Goal: Task Accomplishment & Management: Use online tool/utility

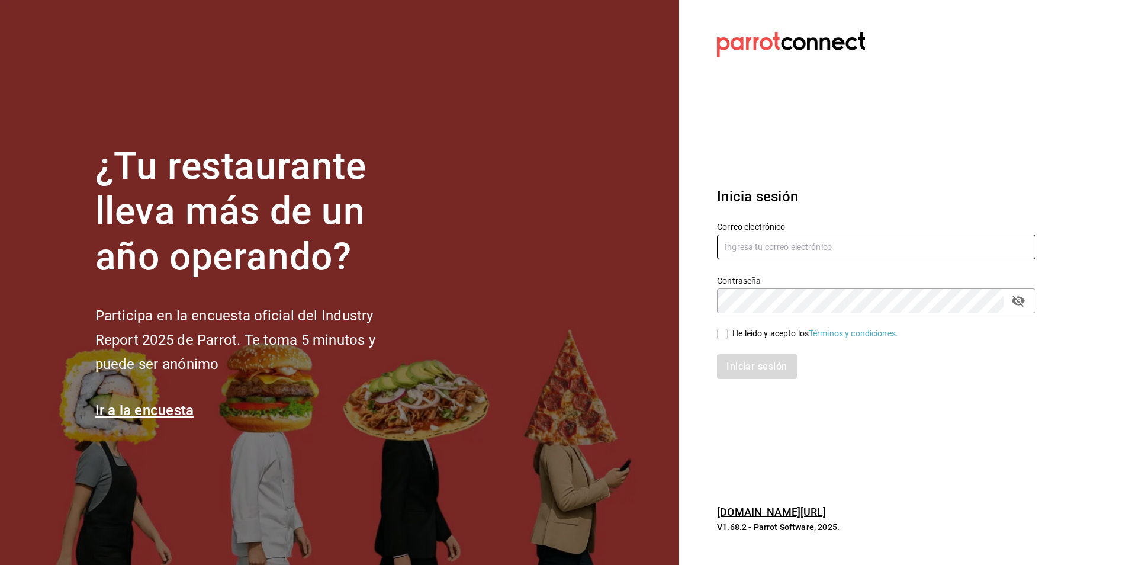
type input "[PERSON_NAME][EMAIL_ADDRESS][DOMAIN_NAME]"
click at [722, 334] on input "He leído y acepto los Términos y condiciones." at bounding box center [722, 334] width 11 height 11
checkbox input "true"
click at [743, 365] on button "Iniciar sesión" at bounding box center [757, 366] width 80 height 25
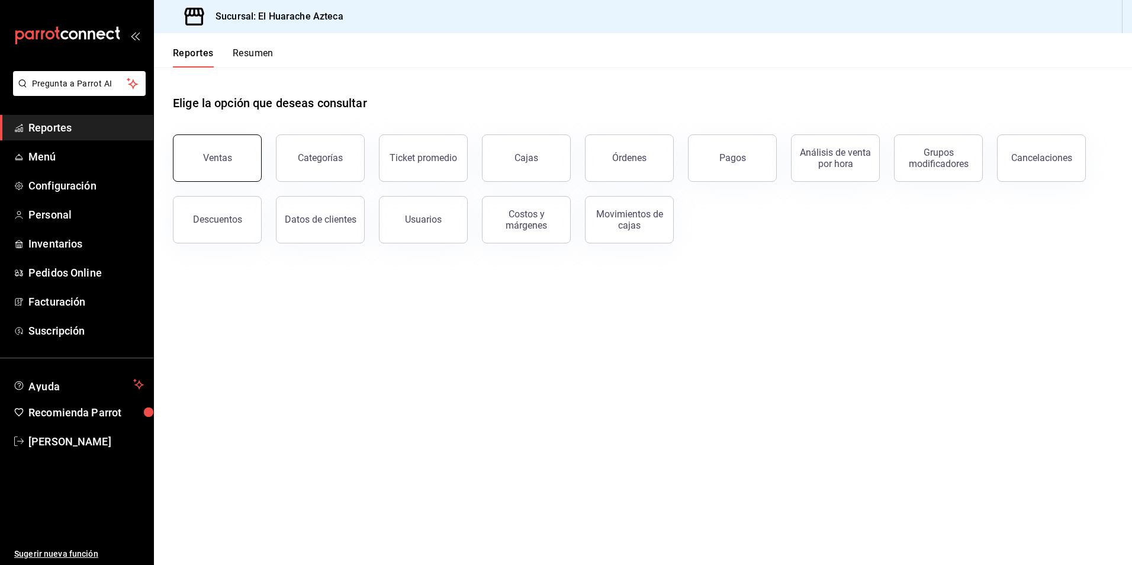
click at [213, 162] on div "Ventas" at bounding box center [217, 157] width 29 height 11
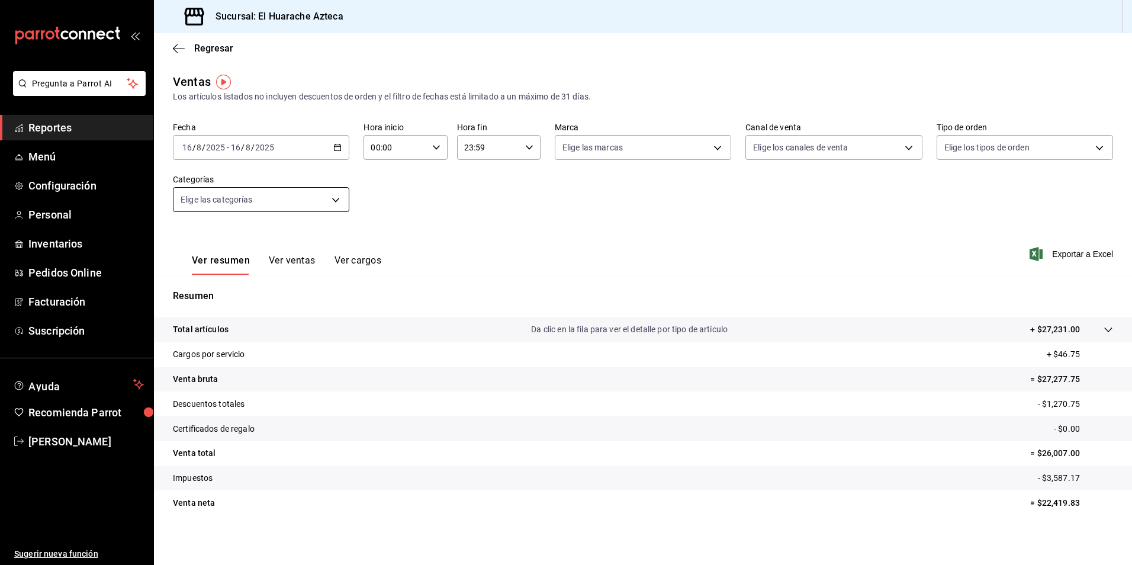
click at [336, 198] on body "Pregunta a Parrot AI Reportes Menú Configuración Personal Inventarios Pedidos O…" at bounding box center [566, 282] width 1132 height 565
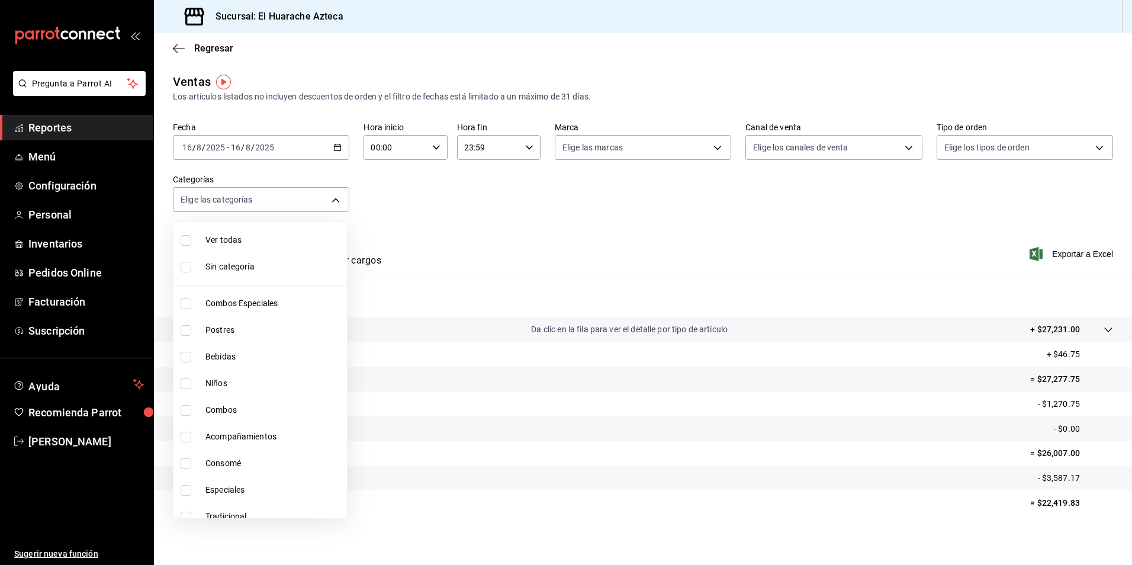
click at [215, 302] on span "Combos Especiales" at bounding box center [273, 303] width 137 height 12
type input "2c353759-2c9e-4a11-8b13-ec92f7df1887"
checkbox input "true"
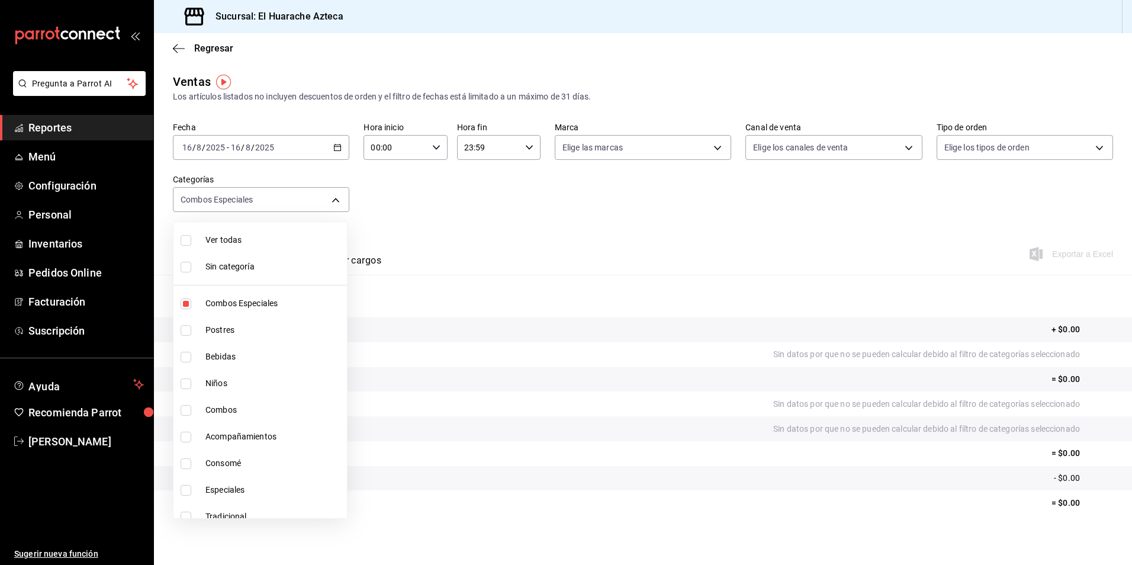
click at [181, 417] on li "Combos" at bounding box center [259, 410] width 173 height 27
type input "2c353759-2c9e-4a11-8b13-ec92f7df1887,801fb927-b16a-41c9-9a7c-271afa856fa8"
checkbox input "true"
click at [183, 437] on input "checkbox" at bounding box center [186, 437] width 11 height 11
checkbox input "true"
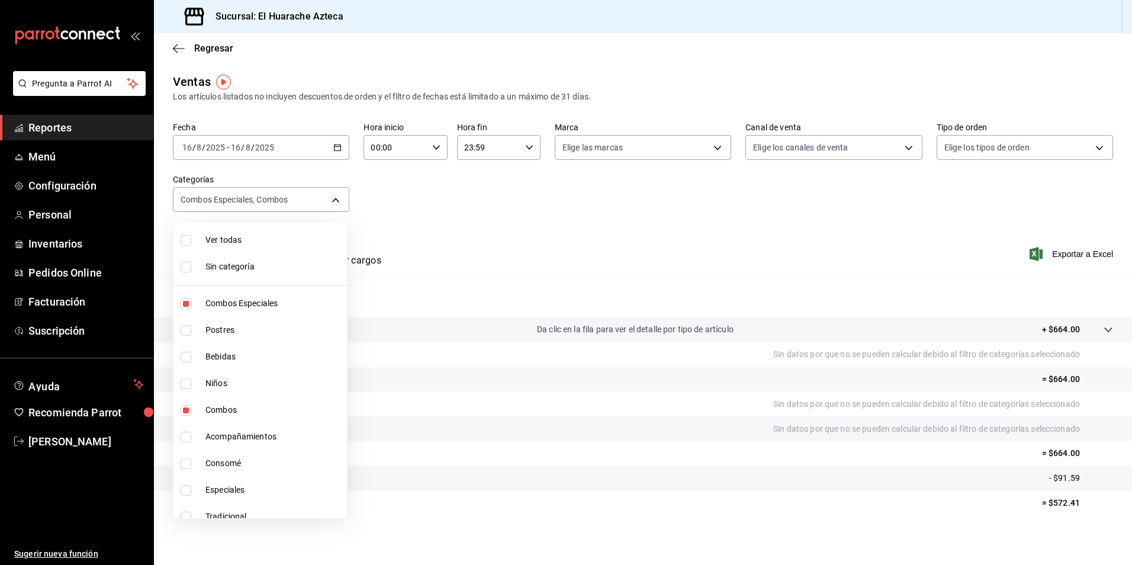
type input "2c353759-2c9e-4a11-8b13-ec92f7df1887,801fb927-b16a-41c9-9a7c-271afa856fa8,2d28a…"
click at [185, 492] on input "checkbox" at bounding box center [186, 490] width 11 height 11
checkbox input "true"
type input "2c353759-2c9e-4a11-8b13-ec92f7df1887,801fb927-b16a-41c9-9a7c-271afa856fa8,2d28a…"
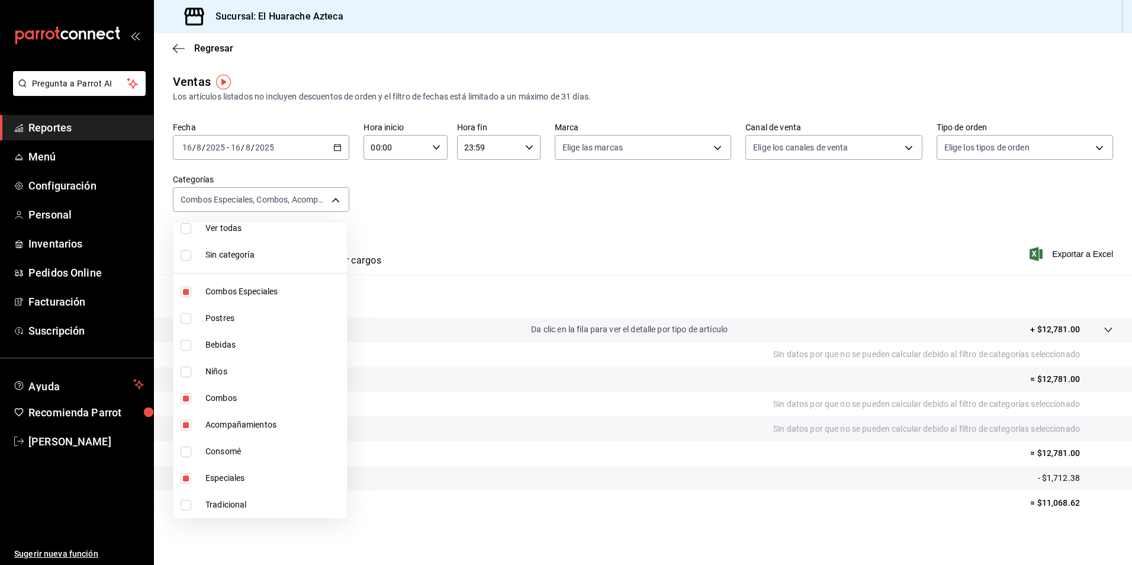
click at [186, 505] on input "checkbox" at bounding box center [186, 505] width 11 height 11
checkbox input "true"
type input "2c353759-2c9e-4a11-8b13-ec92f7df1887,801fb927-b16a-41c9-9a7c-271afa856fa8,2d28a…"
click at [500, 240] on div at bounding box center [566, 282] width 1132 height 565
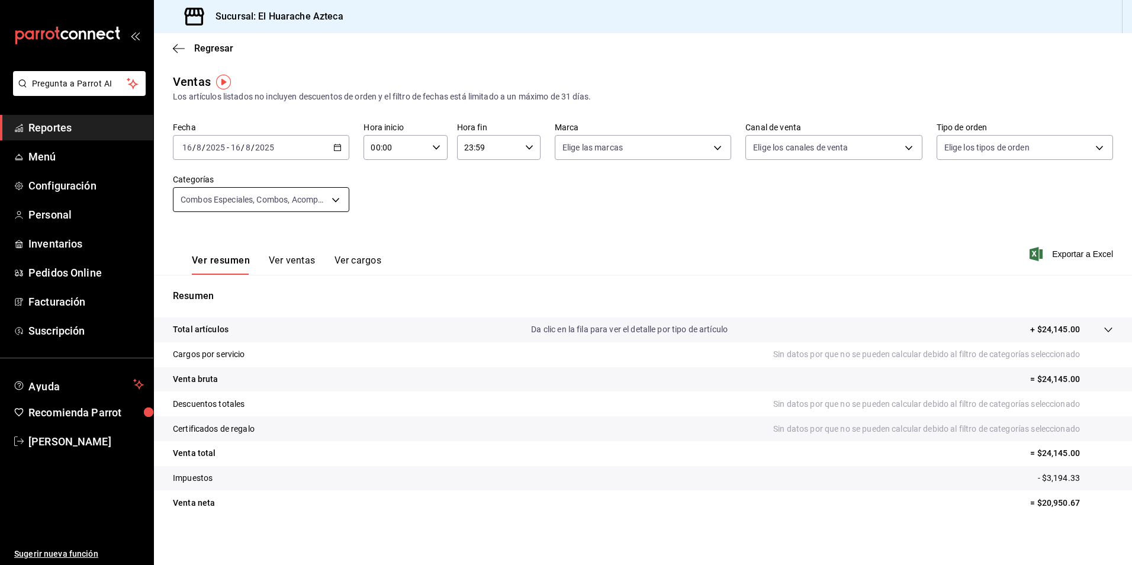
click at [338, 193] on body "Pregunta a Parrot AI Reportes Menú Configuración Personal Inventarios Pedidos O…" at bounding box center [566, 282] width 1132 height 565
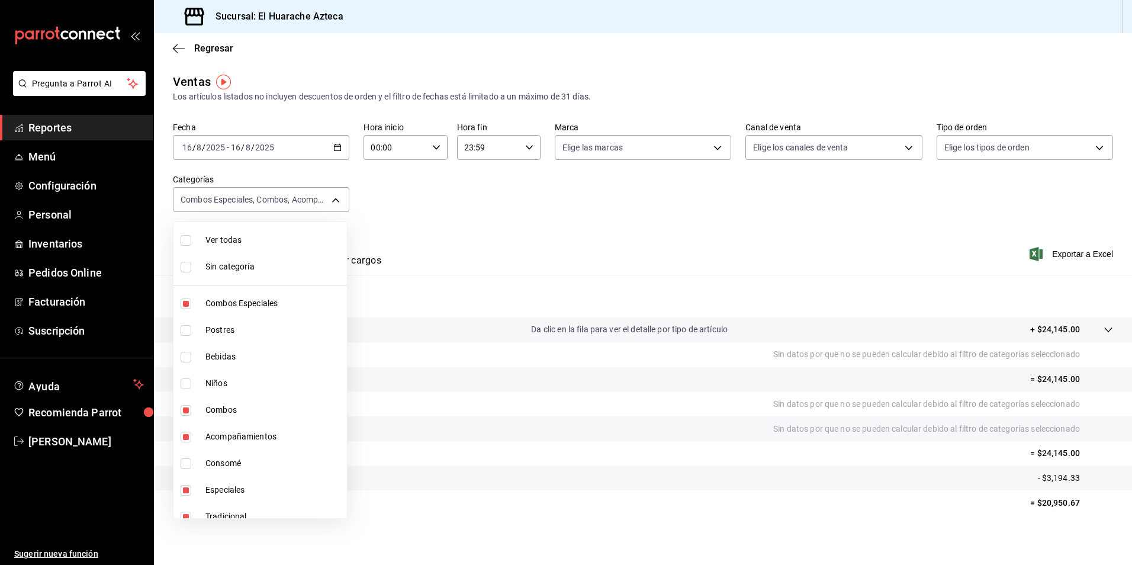
click at [231, 519] on div at bounding box center [566, 282] width 1132 height 565
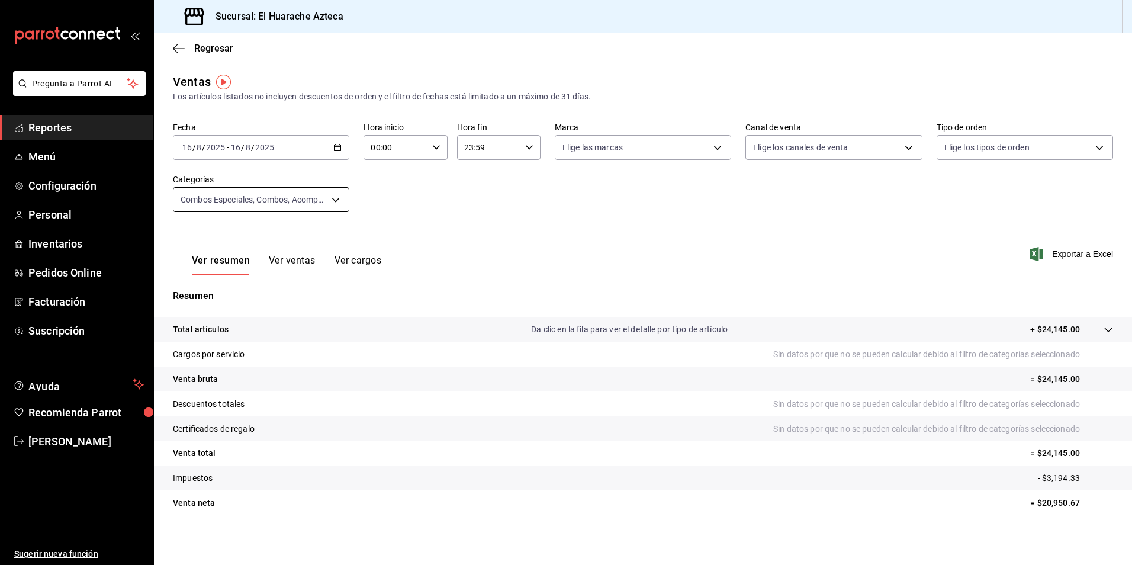
click at [330, 201] on body "Pregunta a Parrot AI Reportes Menú Configuración Personal Inventarios Pedidos O…" at bounding box center [566, 282] width 1132 height 565
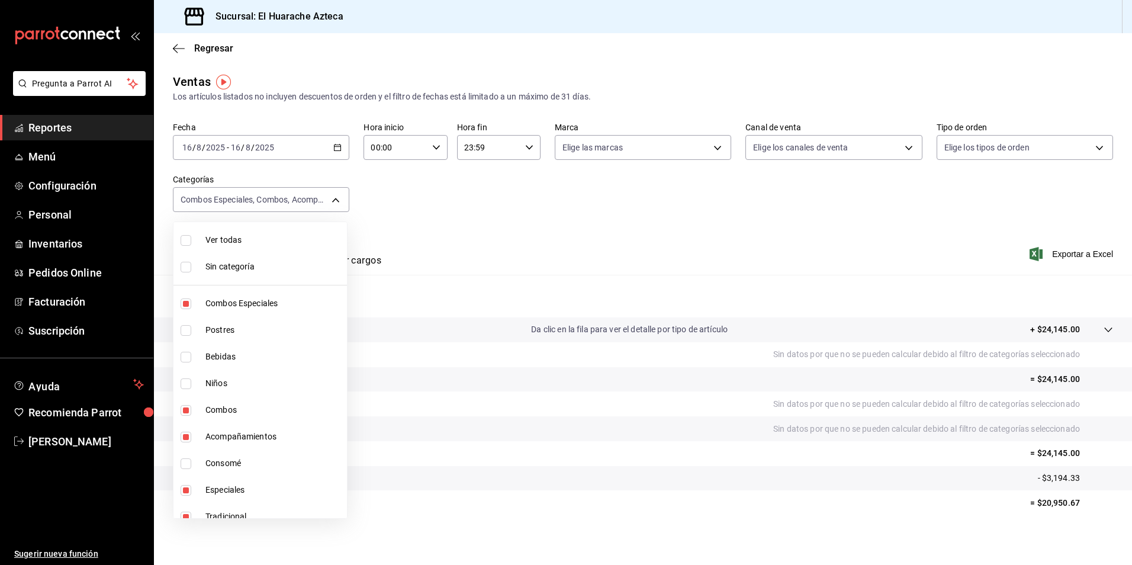
click at [189, 513] on input "checkbox" at bounding box center [186, 516] width 11 height 11
checkbox input "false"
click at [198, 488] on li "Especiales" at bounding box center [259, 489] width 173 height 27
type input "2c353759-2c9e-4a11-8b13-ec92f7df1887,801fb927-b16a-41c9-9a7c-271afa856fa8,2d28a…"
checkbox input "false"
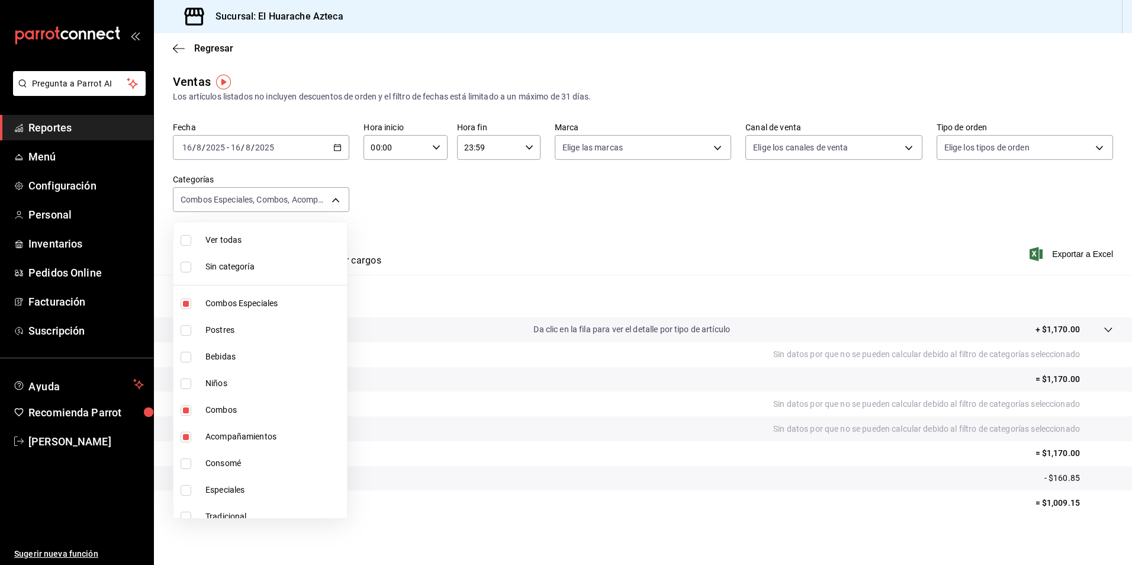
click at [206, 436] on span "Acompañamientos" at bounding box center [273, 436] width 137 height 12
type input "2c353759-2c9e-4a11-8b13-ec92f7df1887,801fb927-b16a-41c9-9a7c-271afa856fa8"
checkbox input "false"
click at [205, 407] on li "Combos" at bounding box center [259, 410] width 173 height 27
type input "2c353759-2c9e-4a11-8b13-ec92f7df1887"
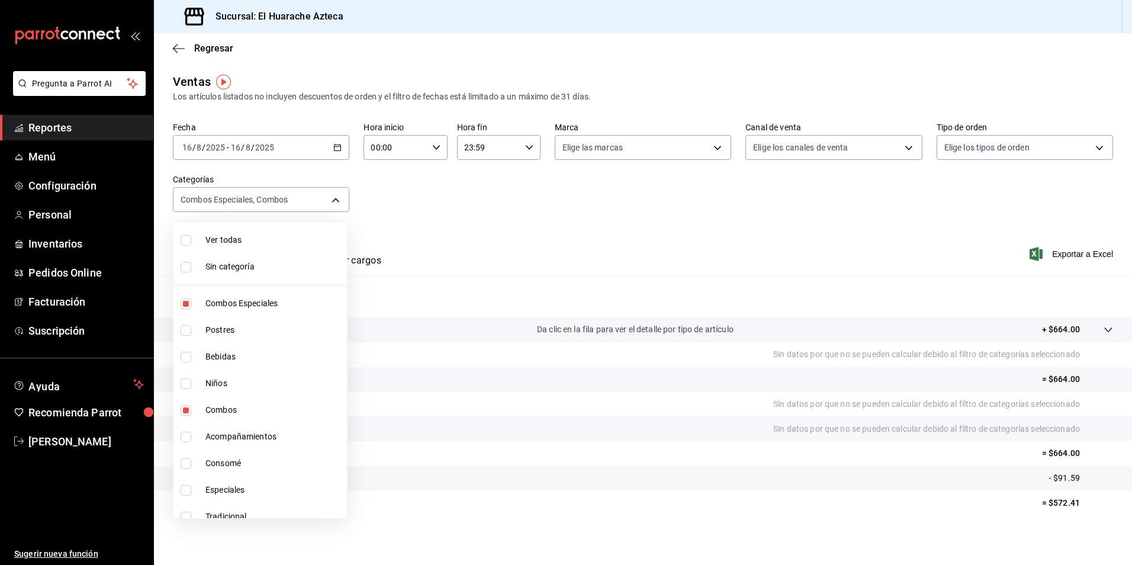
checkbox input "false"
click at [239, 307] on span "Combos Especiales" at bounding box center [273, 303] width 137 height 12
checkbox input "false"
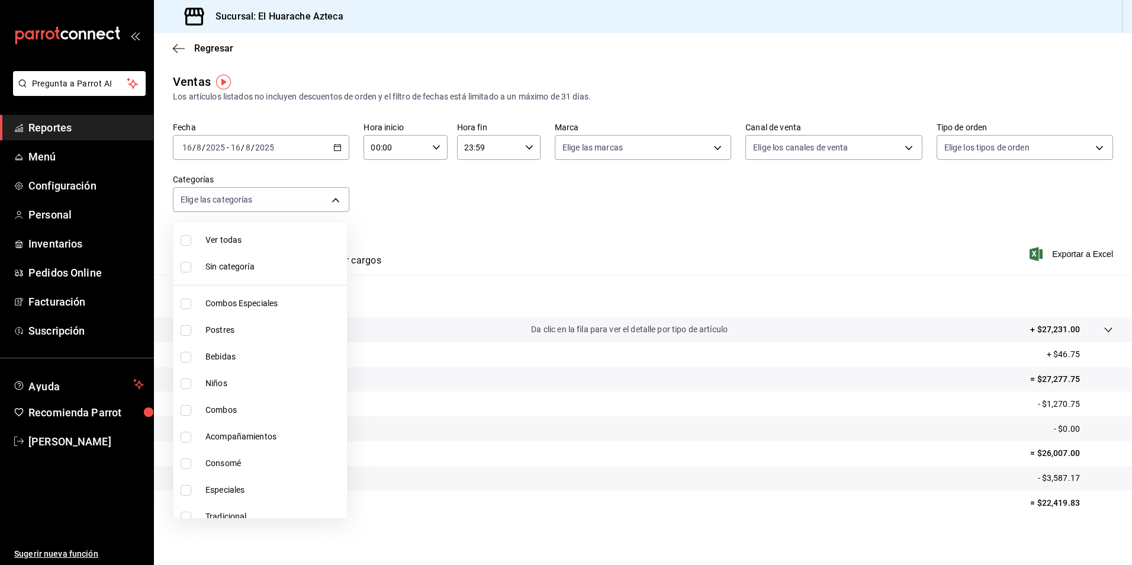
click at [198, 330] on li "Postres" at bounding box center [259, 330] width 173 height 27
type input "c007e3ad-3013-4e56-a94d-c02e68cae99b"
checkbox input "true"
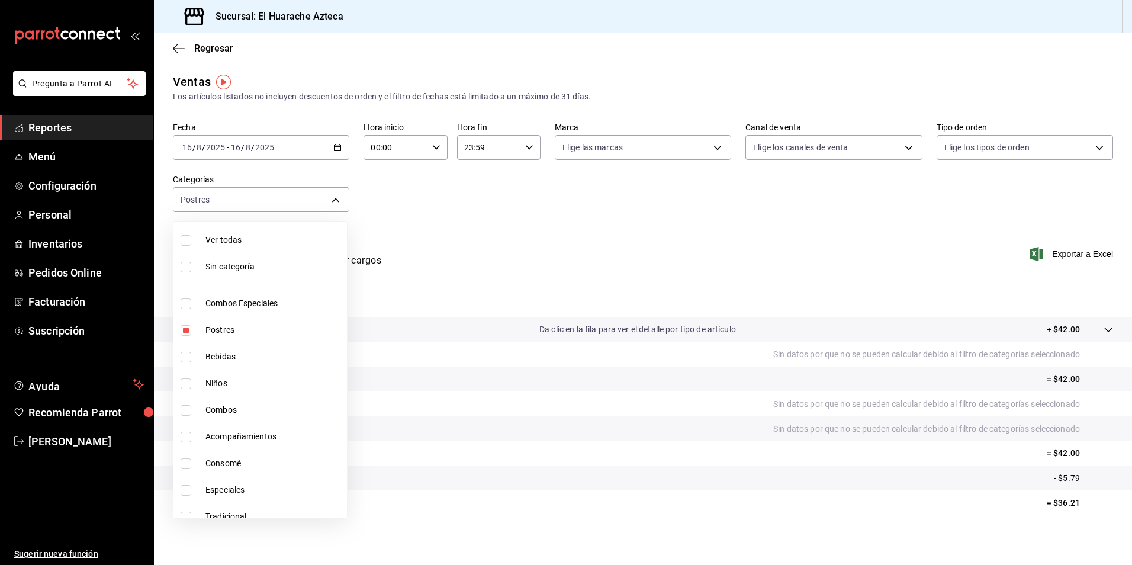
click at [239, 323] on li "Postres" at bounding box center [259, 330] width 173 height 27
checkbox input "false"
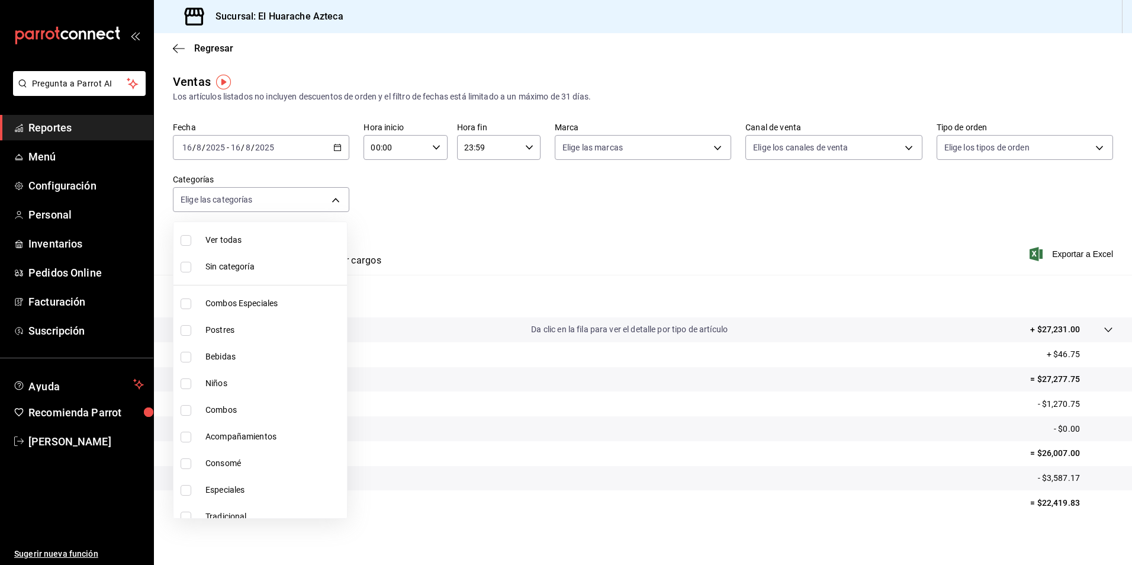
click at [218, 357] on span "Bebidas" at bounding box center [273, 356] width 137 height 12
type input "f30dce80-1504-46fe-9bff-e61b227a5927"
checkbox input "true"
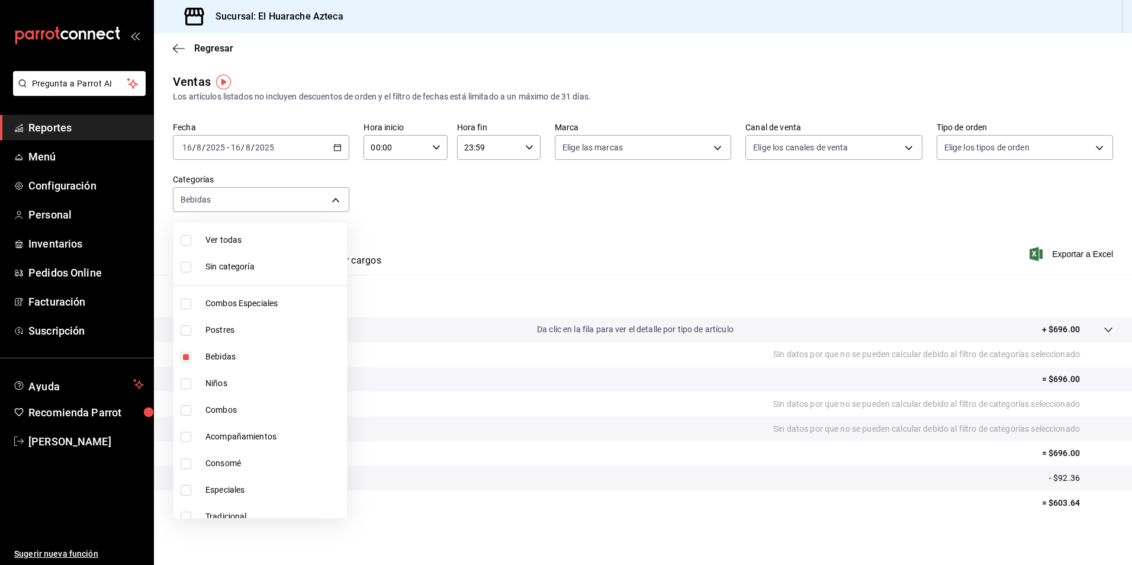
click at [466, 247] on div at bounding box center [566, 282] width 1132 height 565
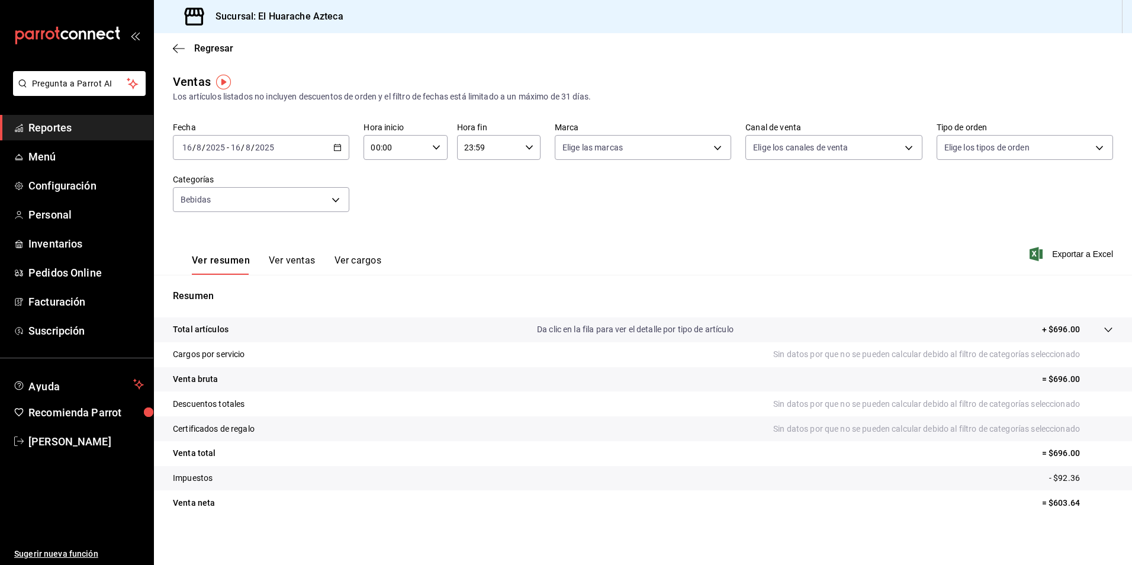
click at [281, 259] on button "Ver ventas" at bounding box center [292, 265] width 47 height 20
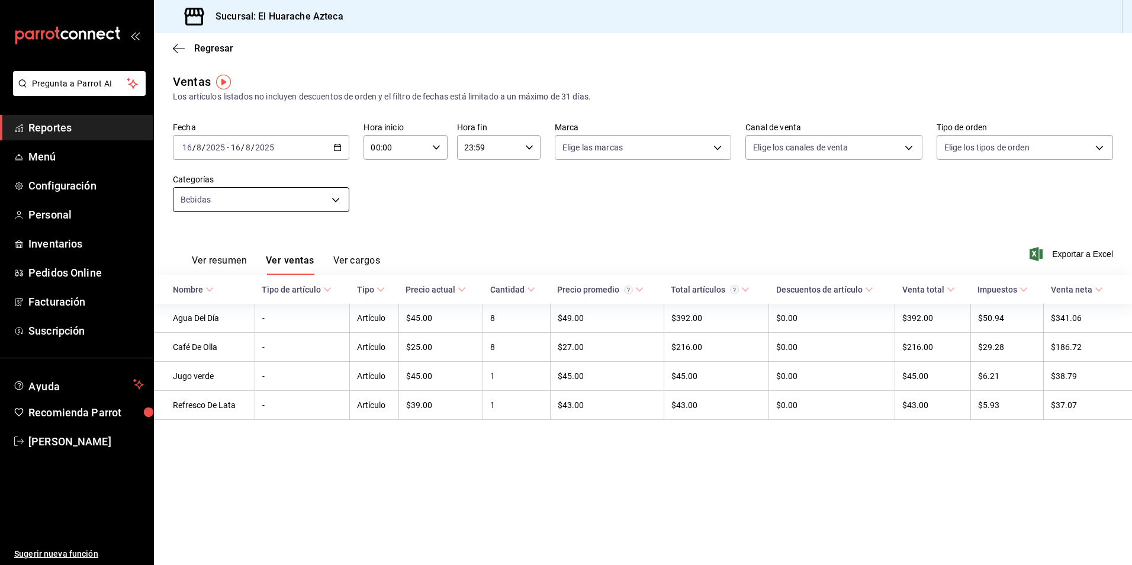
click at [334, 196] on body "Pregunta a Parrot AI Reportes Menú Configuración Personal Inventarios Pedidos O…" at bounding box center [566, 282] width 1132 height 565
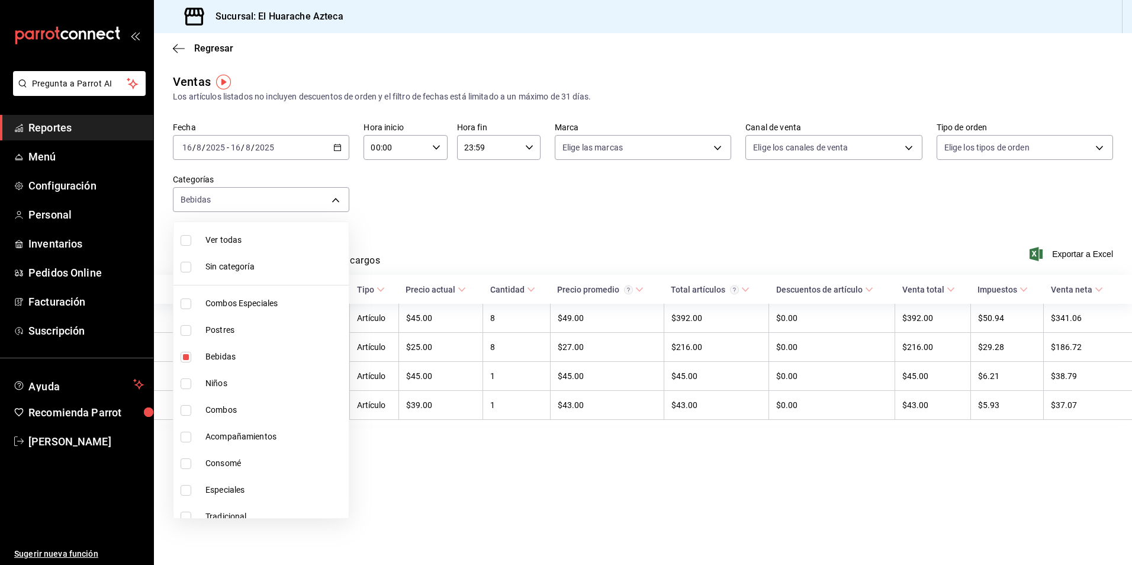
click at [226, 352] on span "Bebidas" at bounding box center [274, 356] width 139 height 12
checkbox input "false"
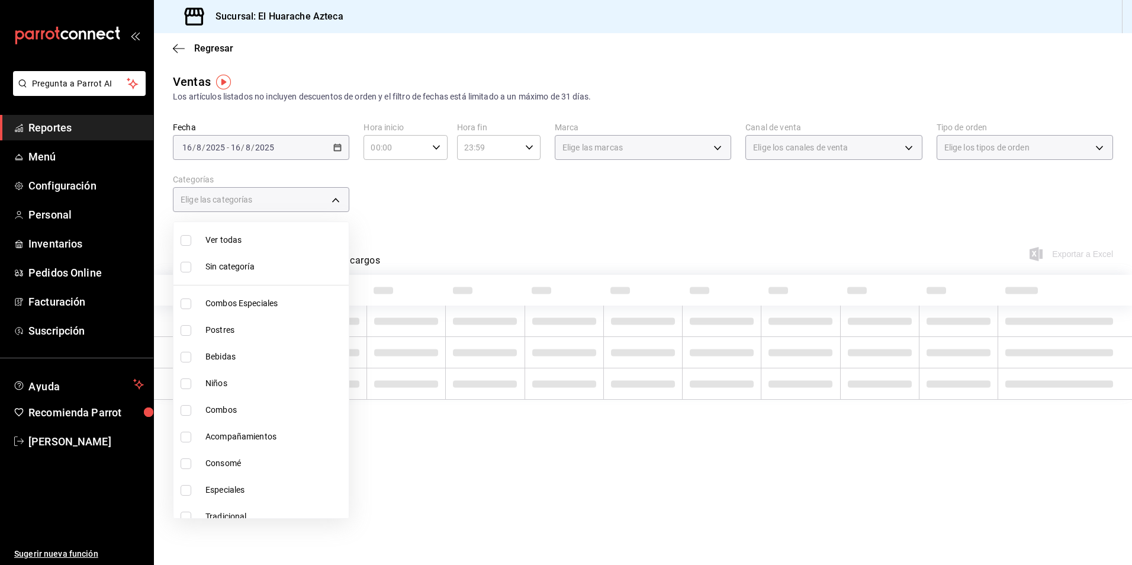
click at [189, 384] on input "checkbox" at bounding box center [186, 383] width 11 height 11
checkbox input "true"
type input "28e60cb7-9a33-402d-bbe1-a64a9172dbc2"
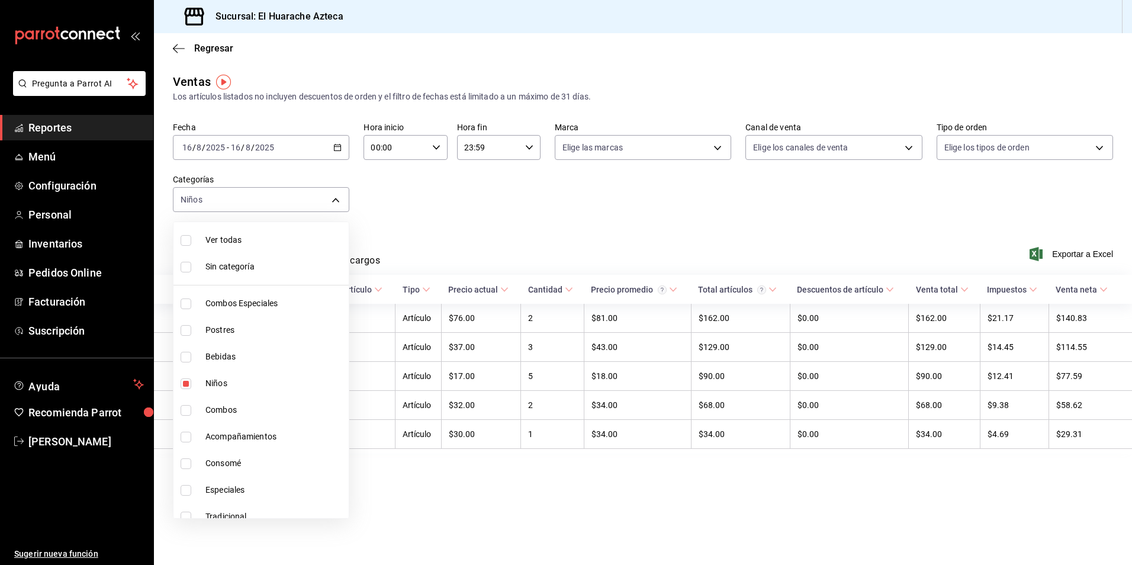
click at [488, 256] on div at bounding box center [566, 282] width 1132 height 565
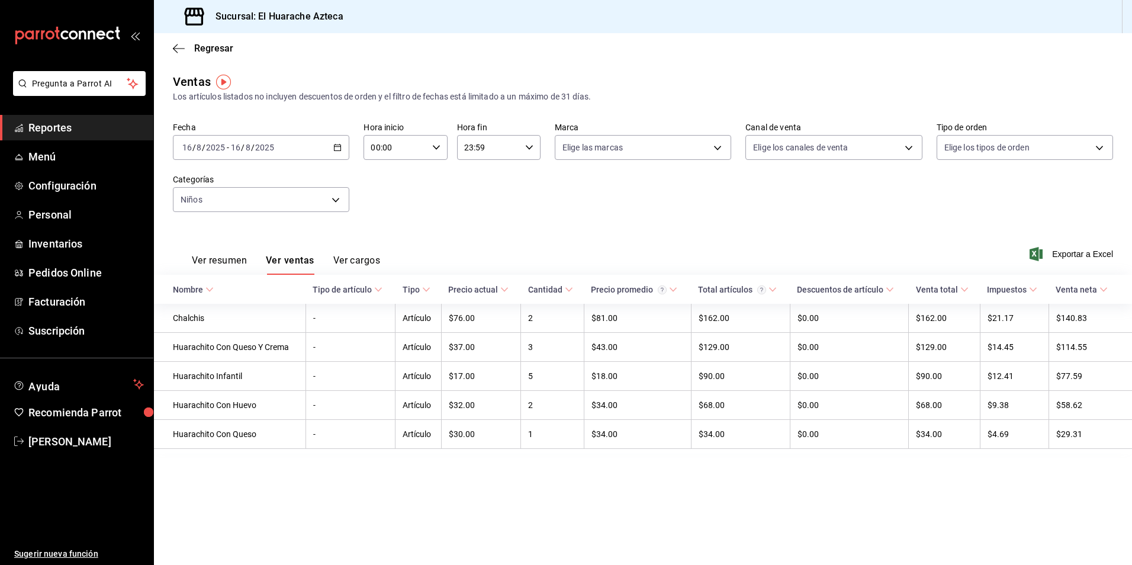
click at [213, 263] on button "Ver resumen" at bounding box center [219, 265] width 55 height 20
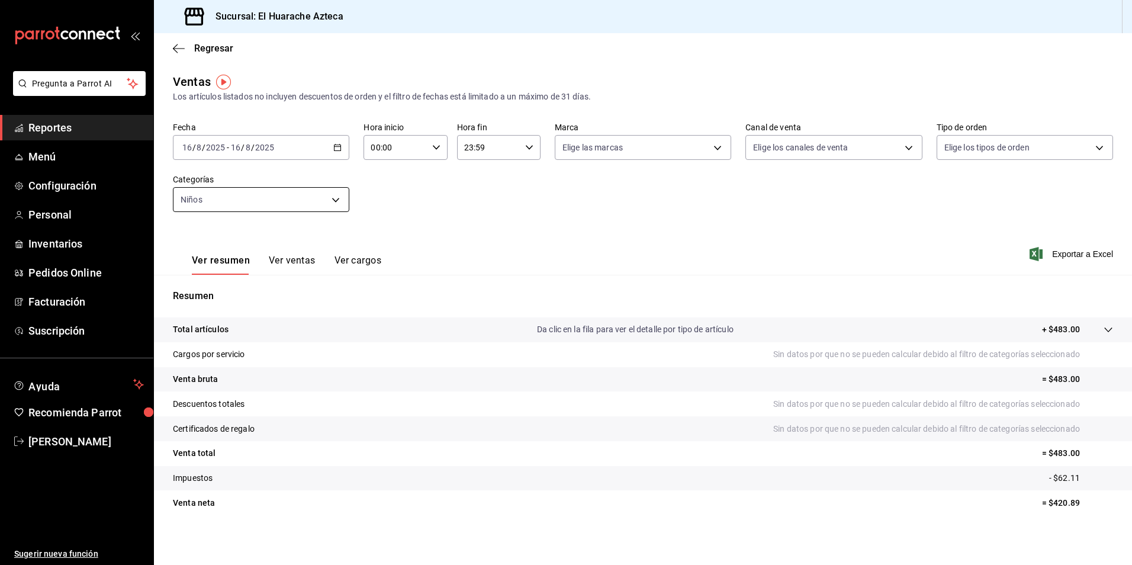
click at [336, 198] on body "Pregunta a Parrot AI Reportes Menú Configuración Personal Inventarios Pedidos O…" at bounding box center [566, 282] width 1132 height 565
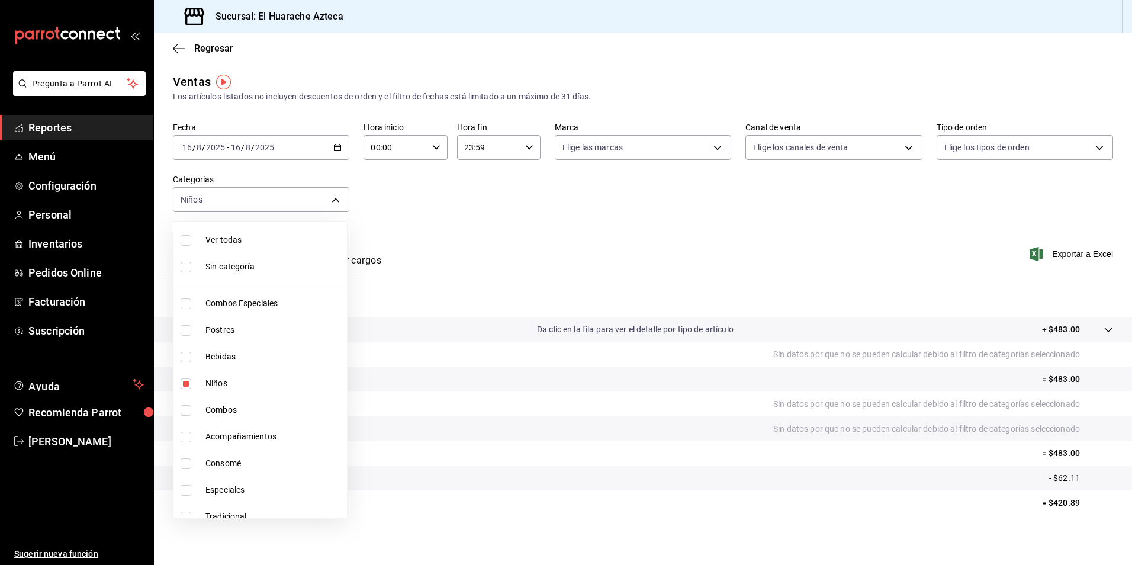
click at [228, 382] on span "Niños" at bounding box center [273, 383] width 137 height 12
checkbox input "false"
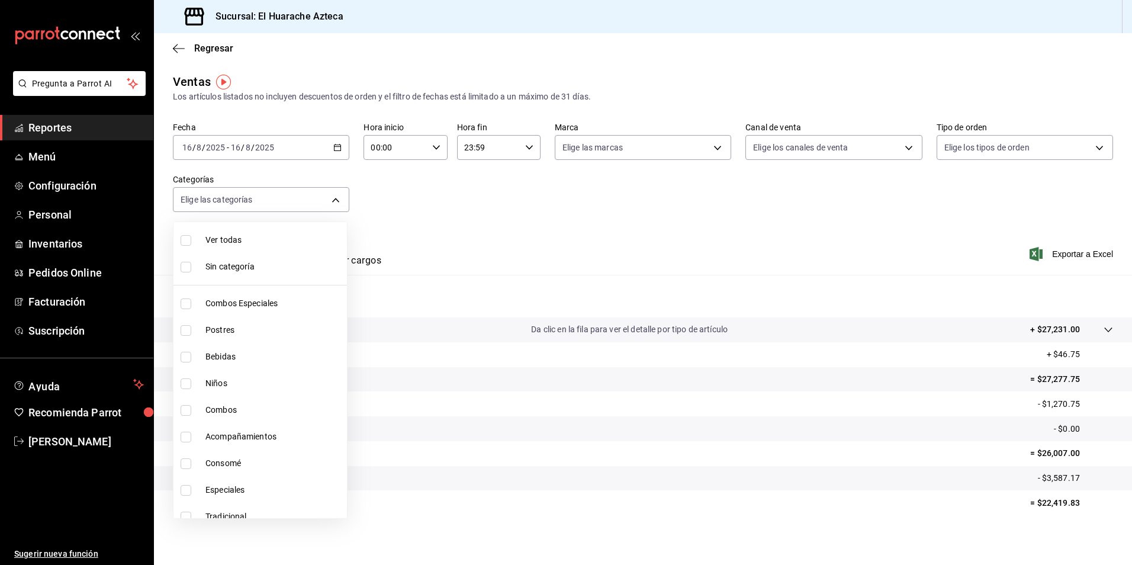
click at [183, 465] on input "checkbox" at bounding box center [186, 463] width 11 height 11
checkbox input "true"
type input "53f55ae2-6285-460e-a8e1-99190fafff65"
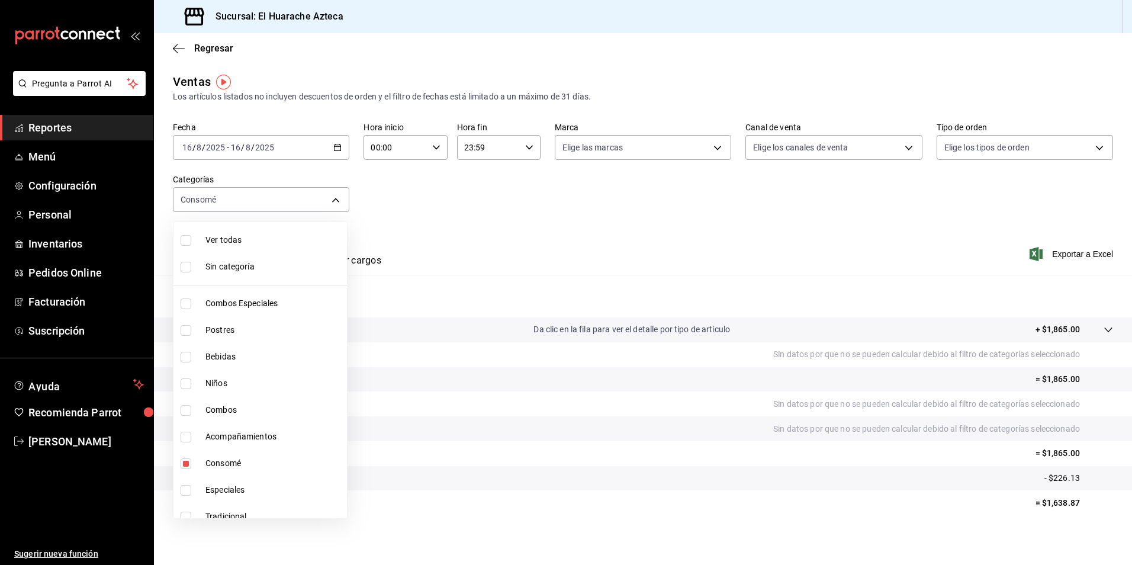
click at [508, 236] on div at bounding box center [566, 282] width 1132 height 565
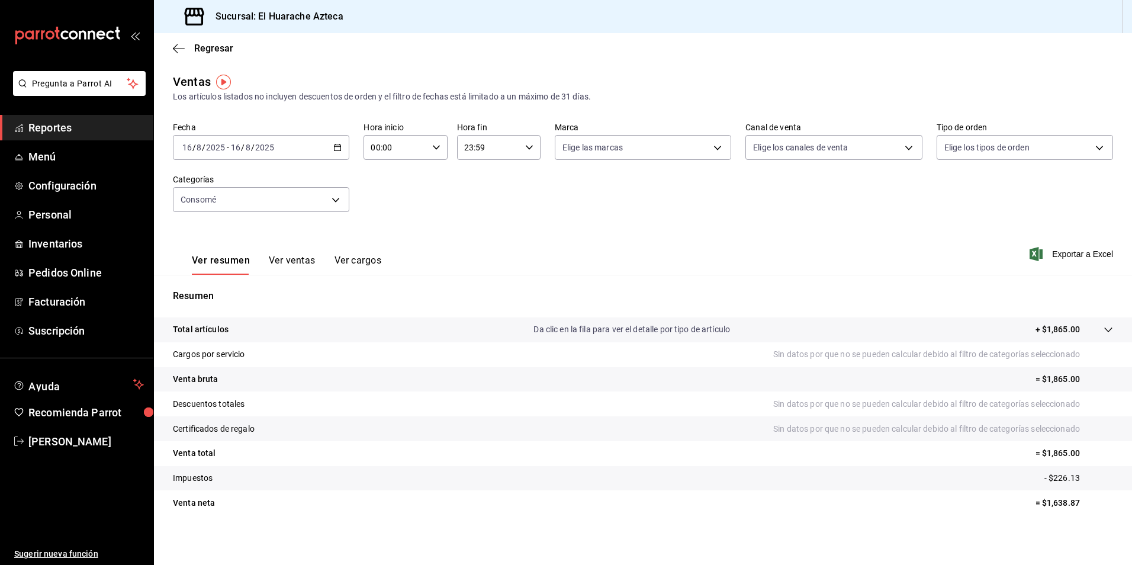
click at [275, 258] on button "Ver ventas" at bounding box center [292, 265] width 47 height 20
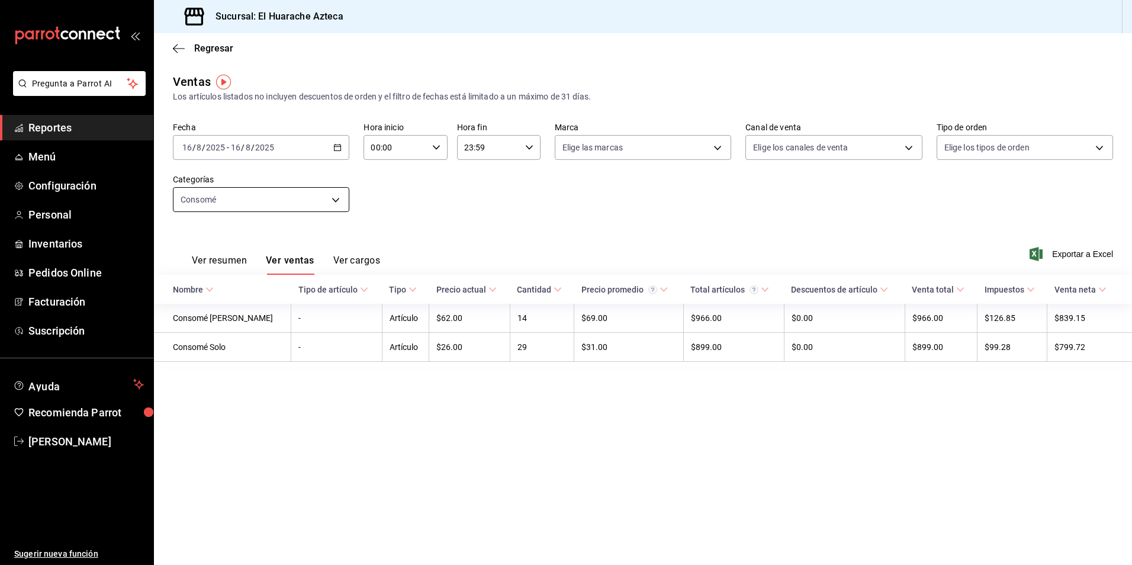
click at [335, 200] on body "Pregunta a Parrot AI Reportes Menú Configuración Personal Inventarios Pedidos O…" at bounding box center [566, 282] width 1132 height 565
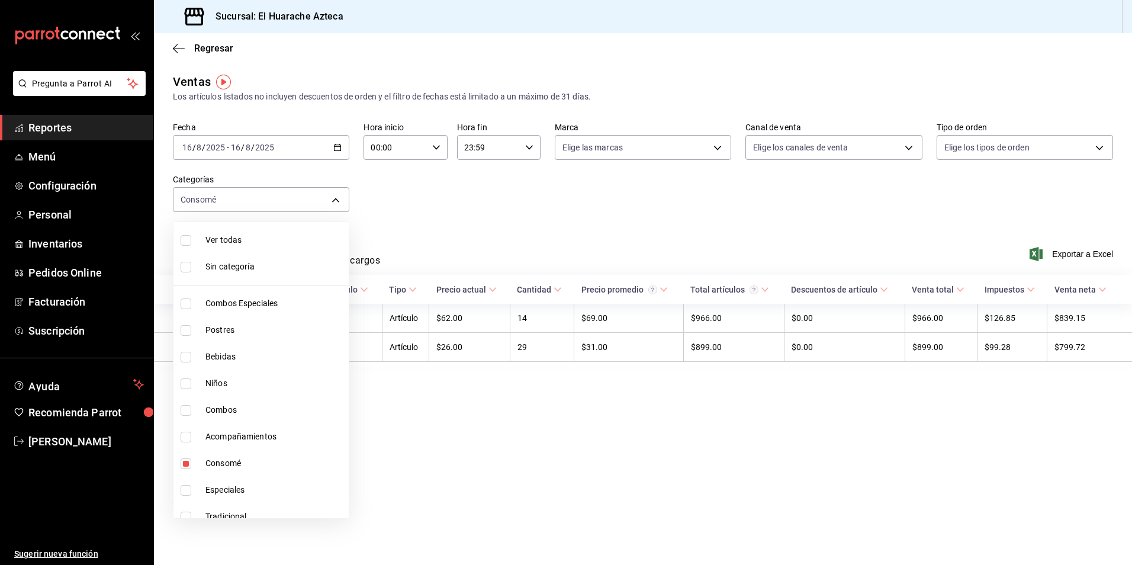
click at [230, 466] on span "Consomé" at bounding box center [274, 463] width 139 height 12
checkbox input "false"
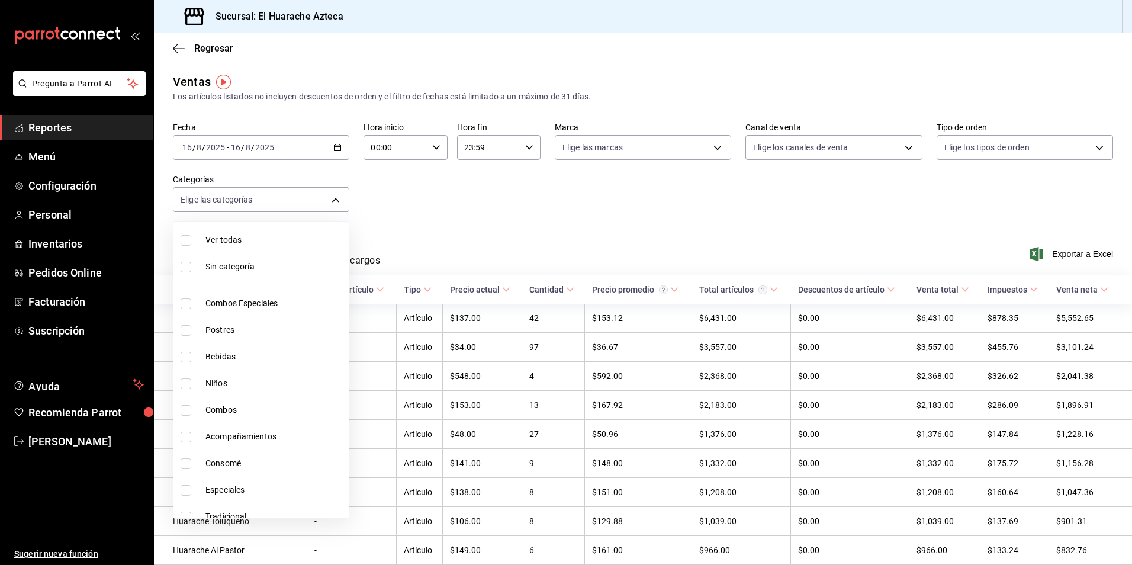
click at [415, 224] on div at bounding box center [566, 282] width 1132 height 565
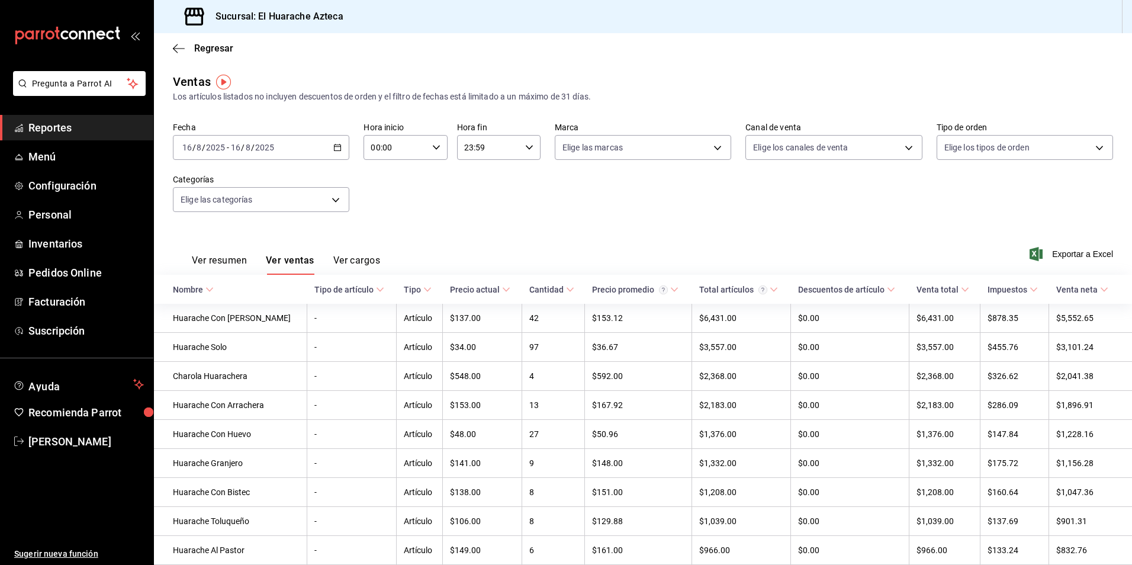
click at [356, 265] on button "Ver cargos" at bounding box center [356, 265] width 47 height 20
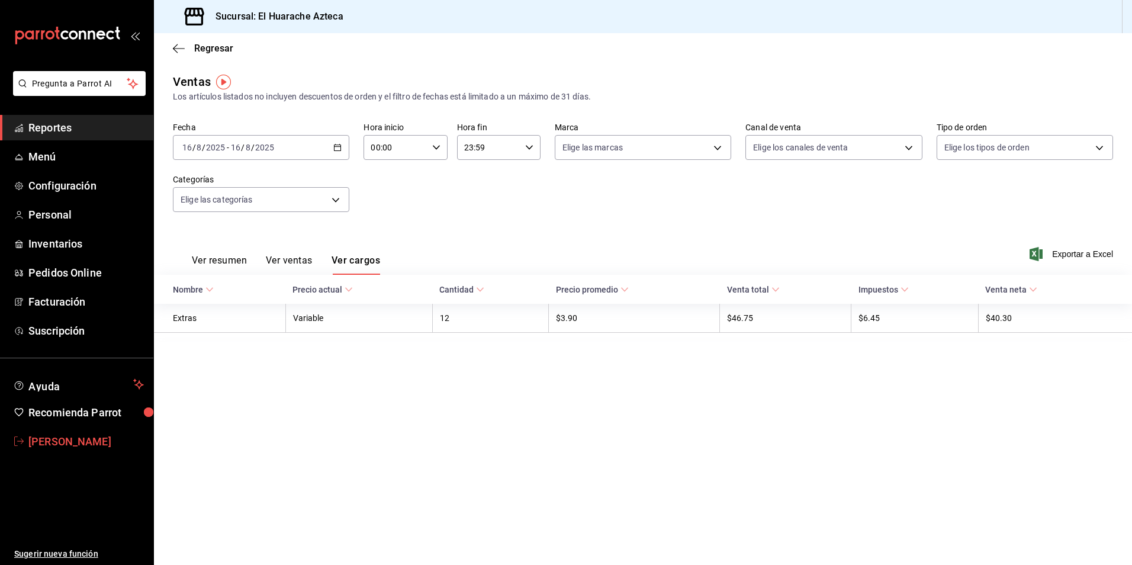
click at [70, 443] on span "[PERSON_NAME]" at bounding box center [85, 441] width 115 height 16
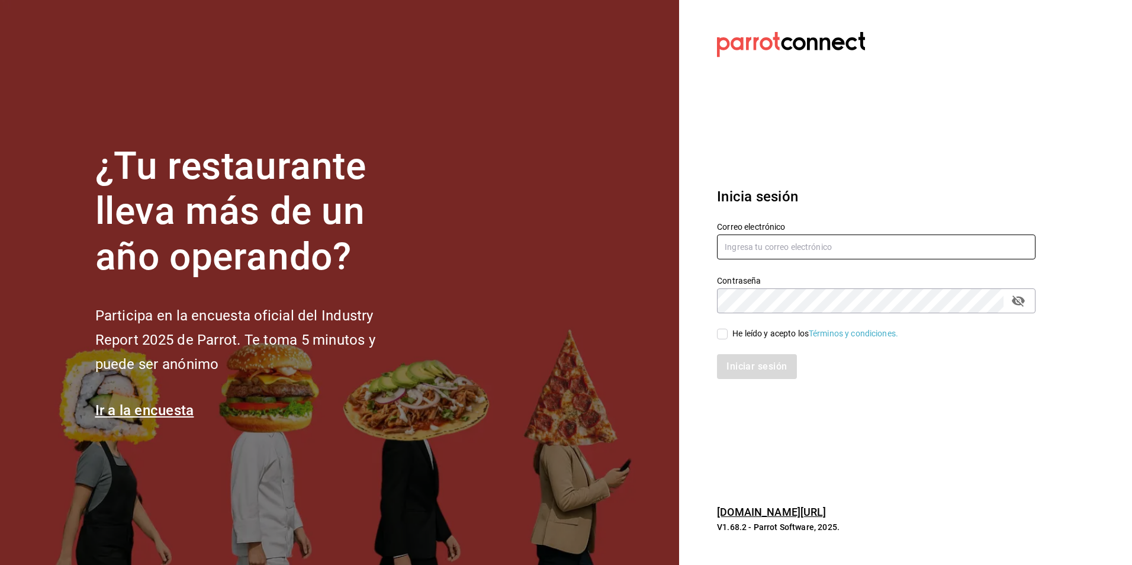
type input "[PERSON_NAME][EMAIL_ADDRESS][DOMAIN_NAME]"
